Goal: Transaction & Acquisition: Purchase product/service

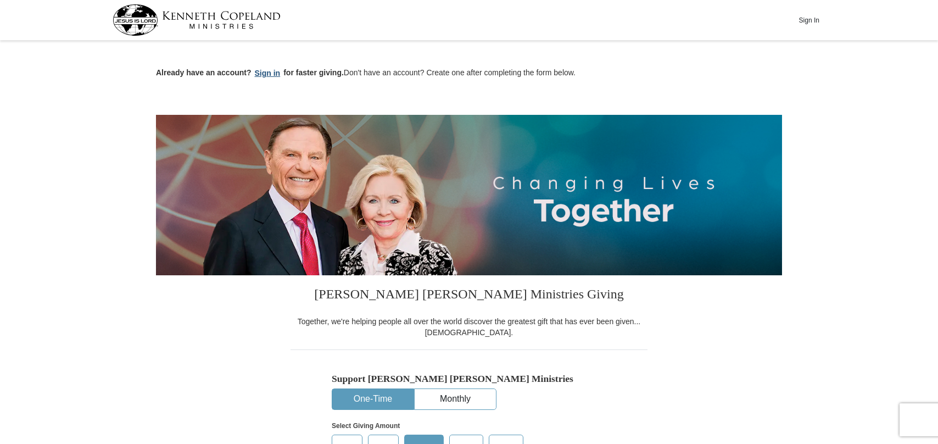
click at [269, 73] on button "Sign in" at bounding box center [268, 73] width 32 height 13
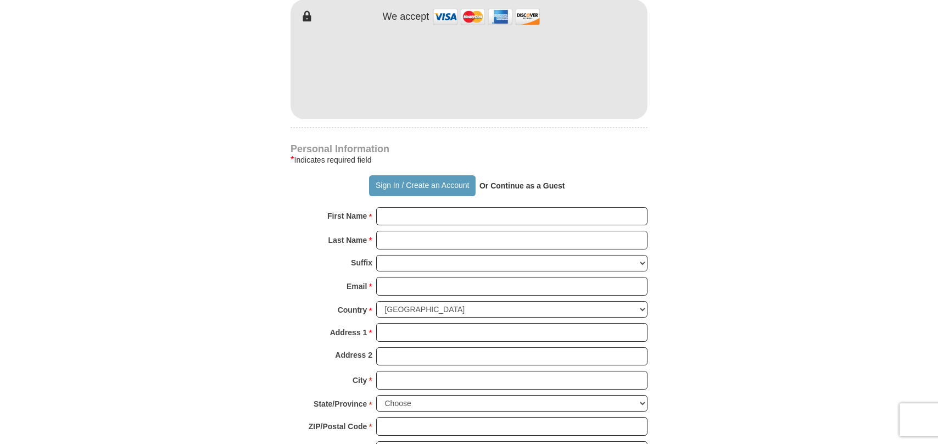
scroll to position [659, 0]
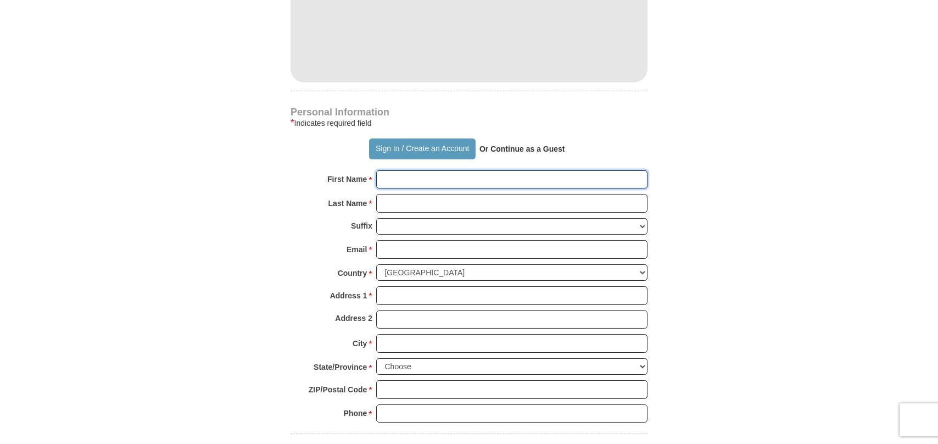
click at [410, 180] on input "First Name *" at bounding box center [511, 179] width 271 height 19
type input "CHARLOTTE"
type input "[PERSON_NAME]"
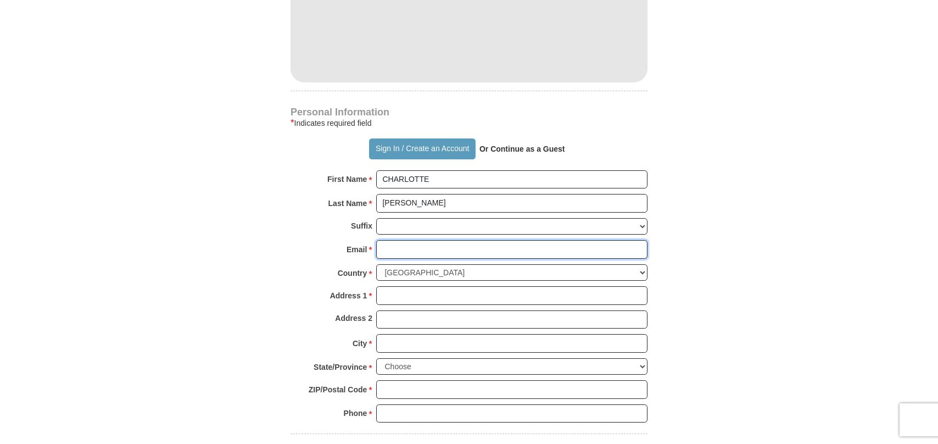
type input "[EMAIL_ADDRESS][DOMAIN_NAME]"
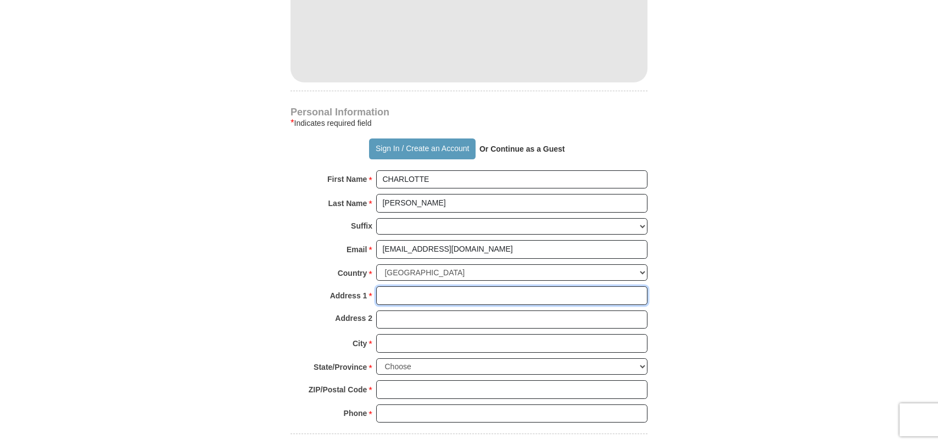
type input "PO Box 10689"
type input "FAIRBANKS"
select select "AK"
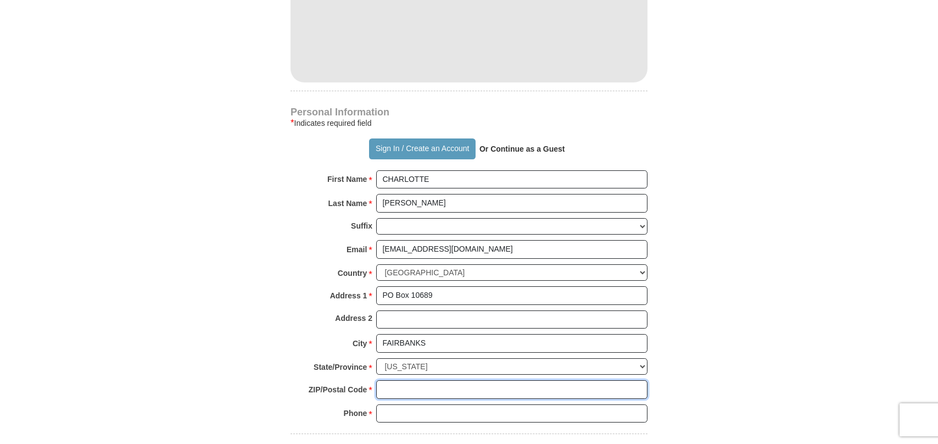
type input "99710"
type input "9074571332"
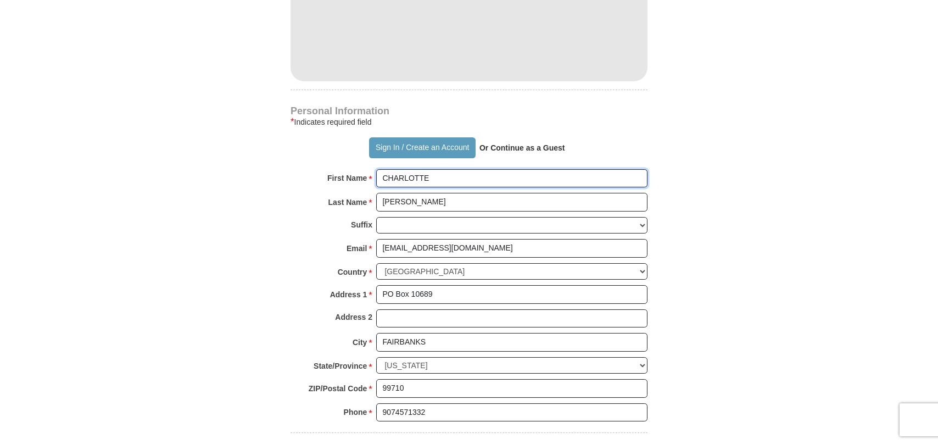
scroll to position [494, 0]
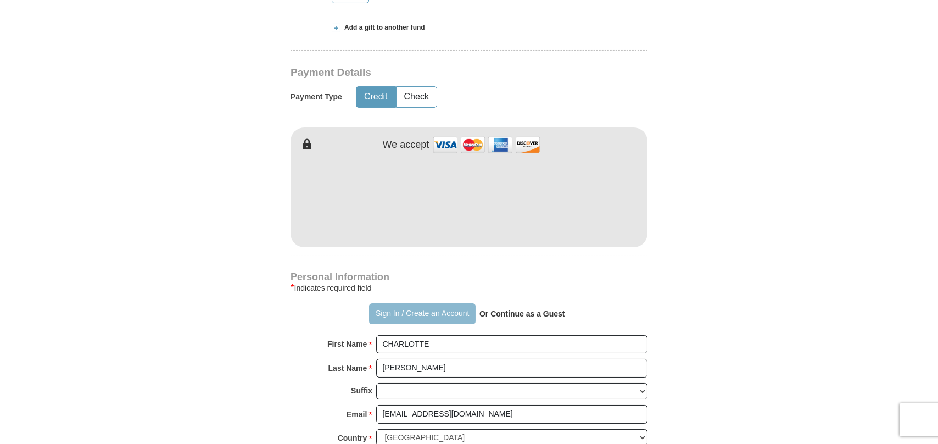
click at [413, 311] on button "Sign In / Create an Account" at bounding box center [422, 313] width 106 height 21
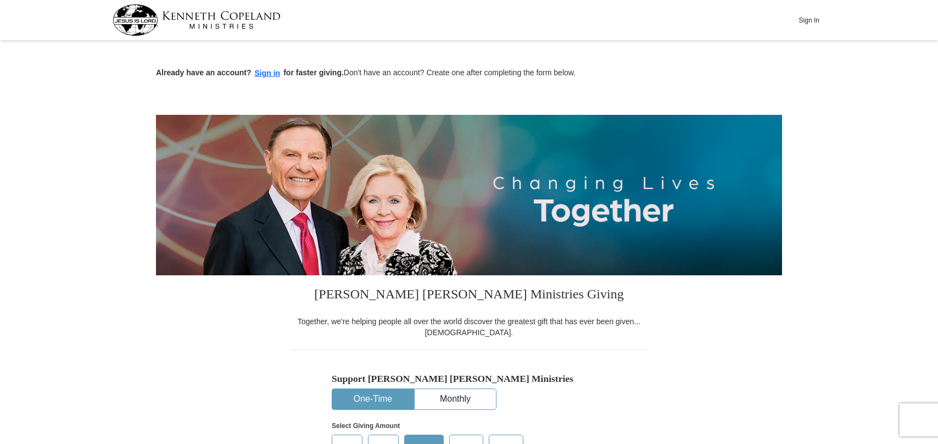
scroll to position [43, 0]
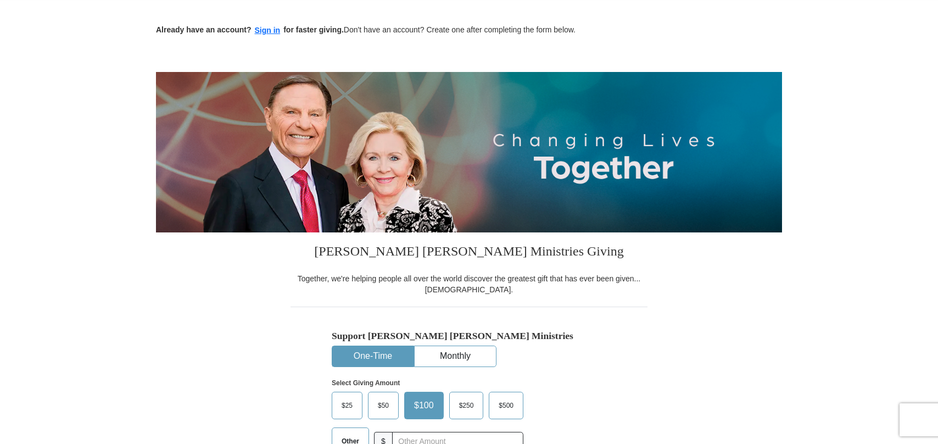
select select "AK"
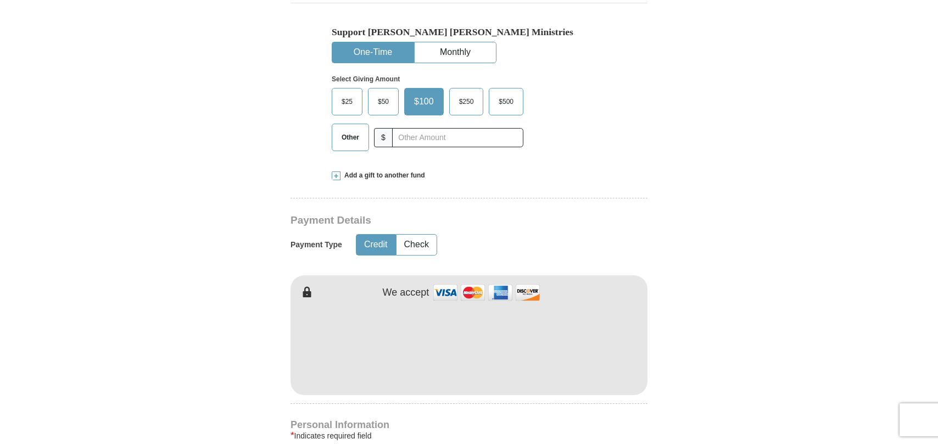
scroll to position [384, 0]
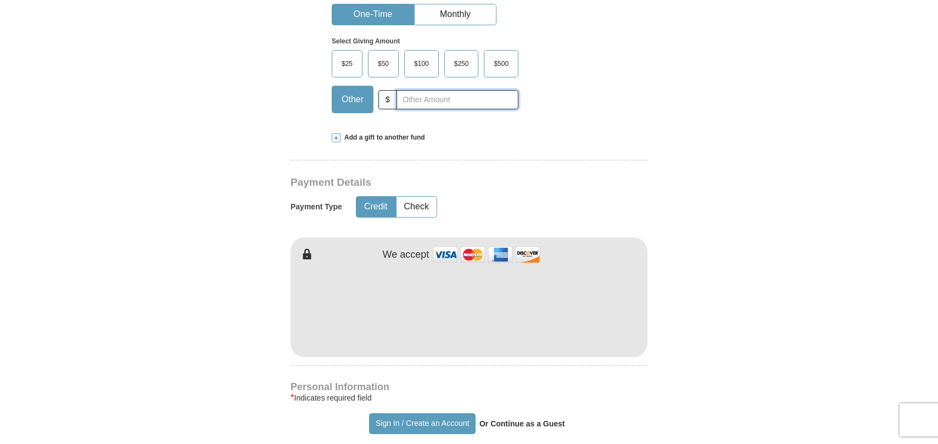
click at [420, 101] on input "text" at bounding box center [458, 99] width 122 height 19
type input "30"
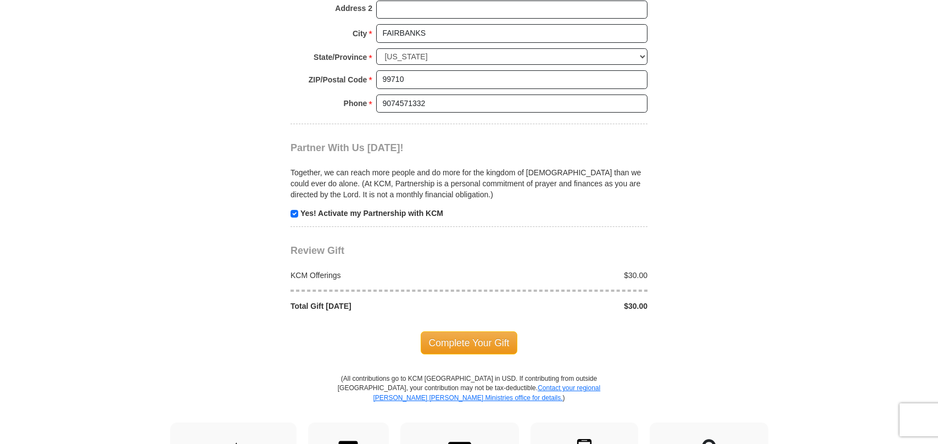
scroll to position [989, 0]
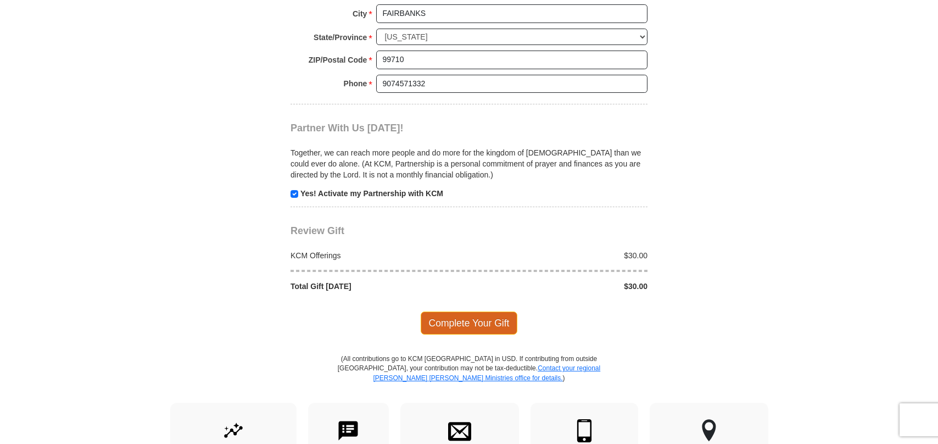
click at [491, 318] on span "Complete Your Gift" at bounding box center [469, 322] width 97 height 23
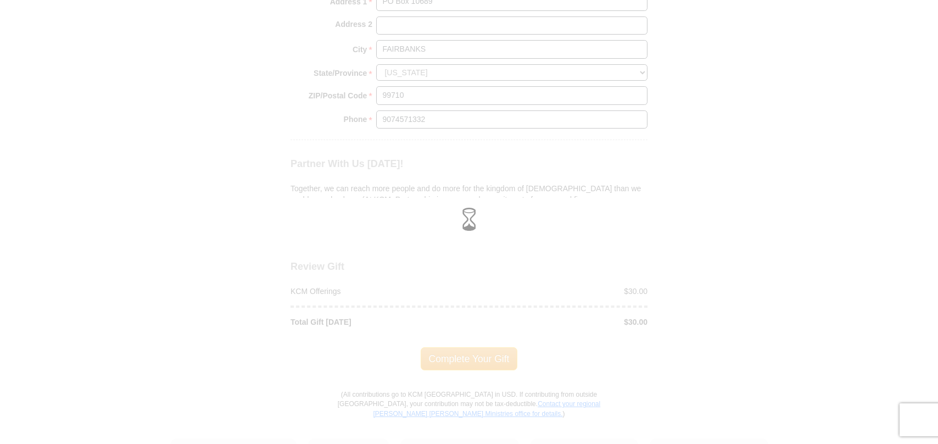
scroll to position [934, 0]
